Goal: Find specific page/section: Find specific page/section

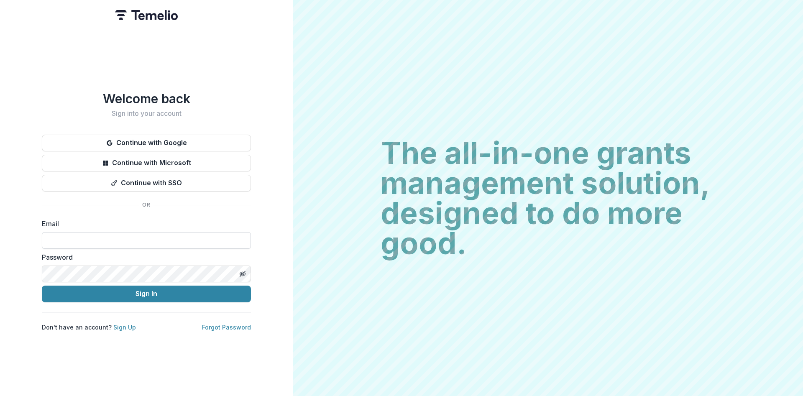
type input "**********"
click at [144, 288] on button "Sign In" at bounding box center [146, 294] width 209 height 17
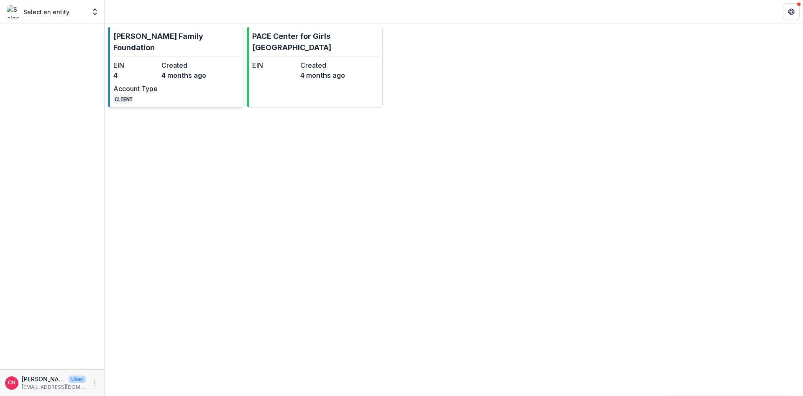
click at [154, 70] on dd "4" at bounding box center [135, 75] width 45 height 10
